Goal: Find specific page/section: Find specific page/section

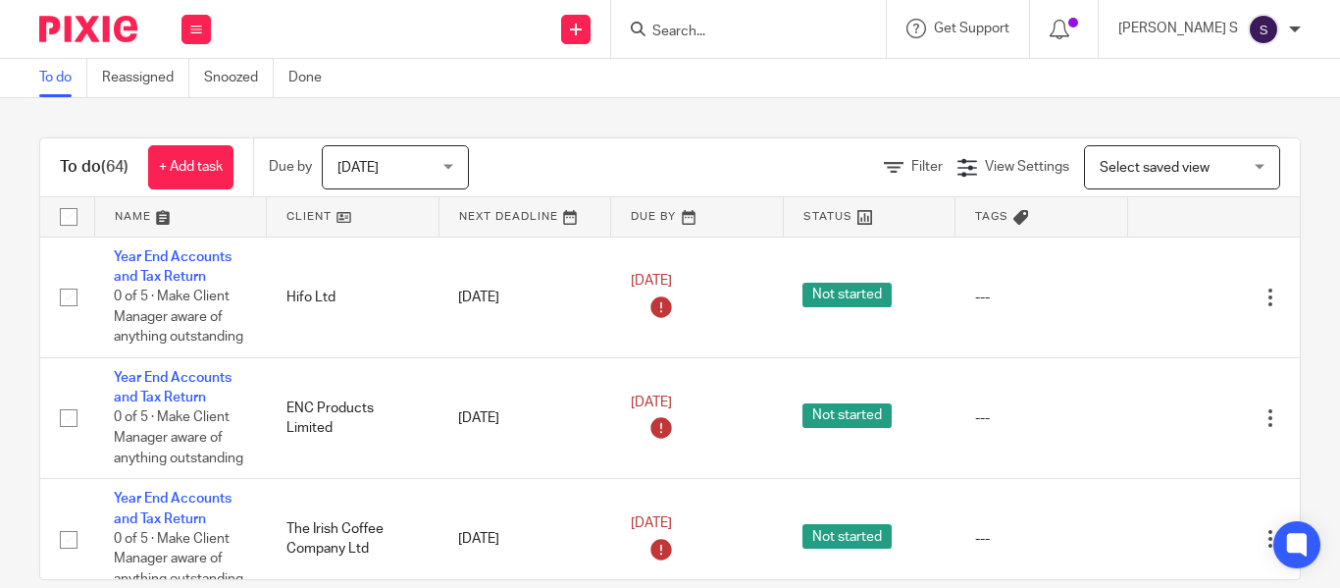
click at [728, 30] on input "Search" at bounding box center [738, 33] width 177 height 18
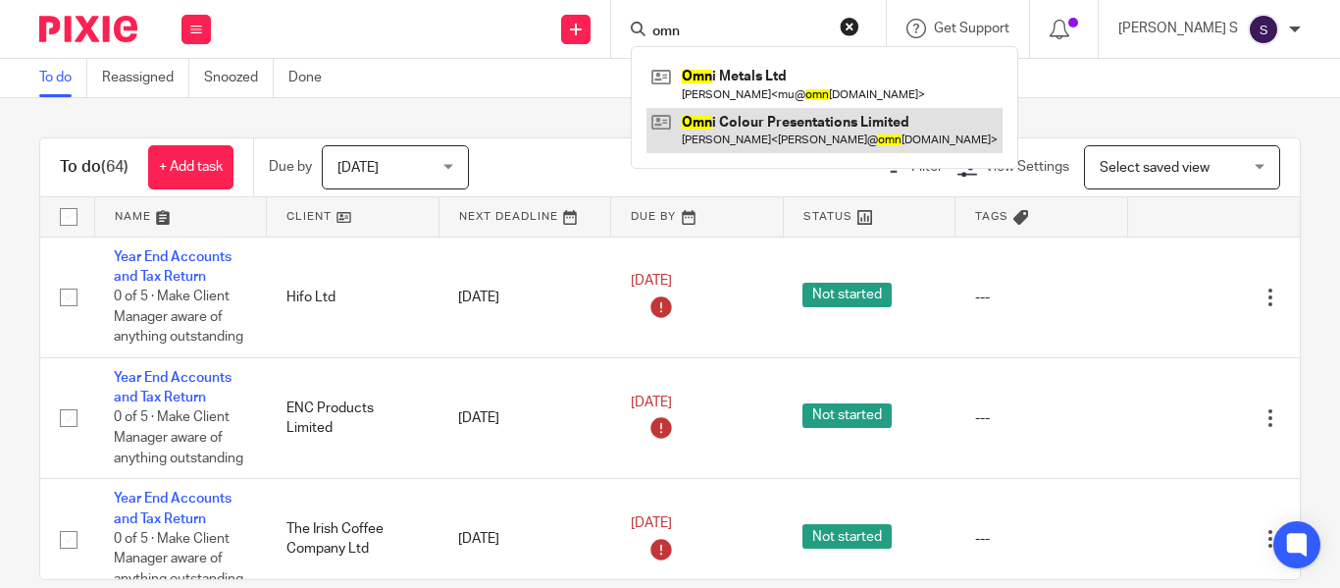
type input "omn"
click at [818, 121] on link at bounding box center [824, 130] width 356 height 45
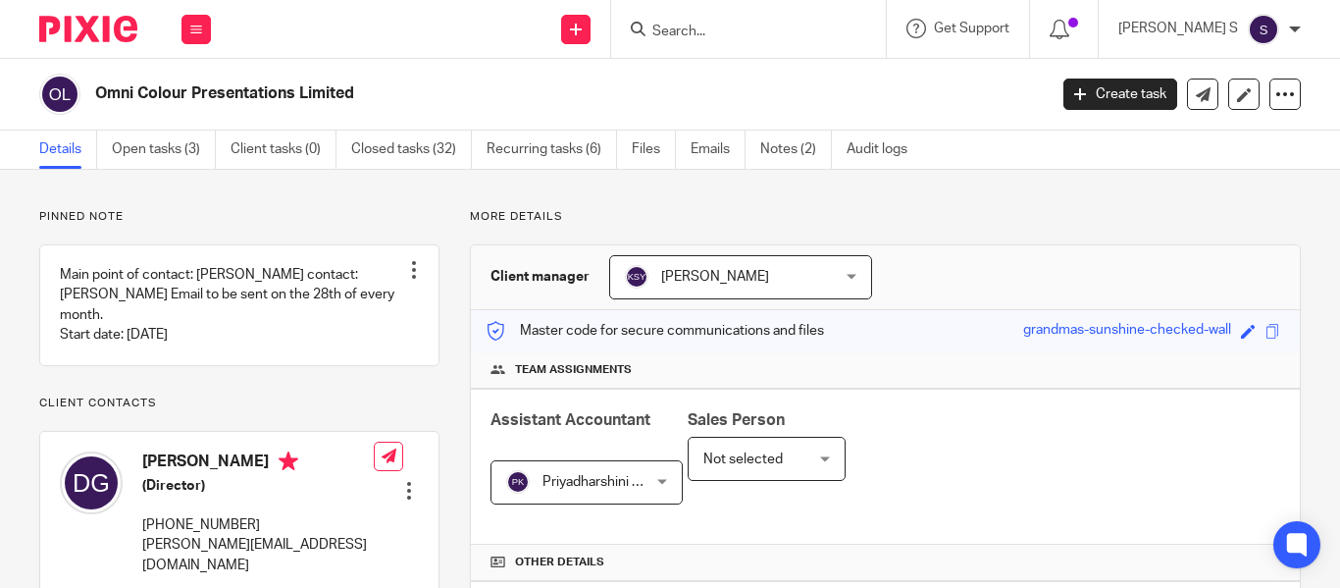
click at [1265, 334] on span at bounding box center [1272, 331] width 15 height 15
